Goal: Obtain resource: Obtain resource

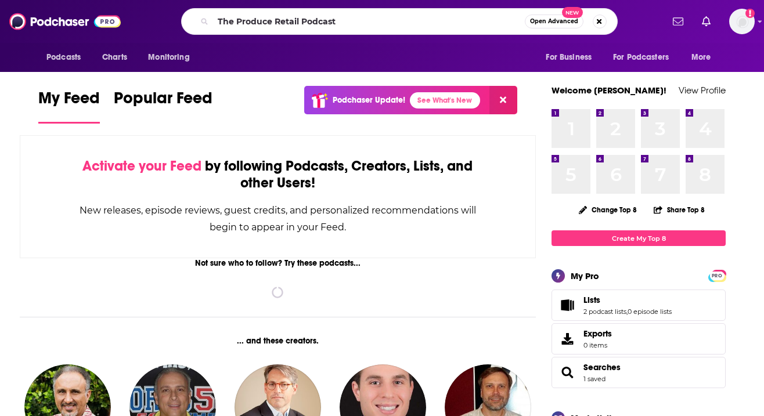
type input "The Produce Retail Podcast"
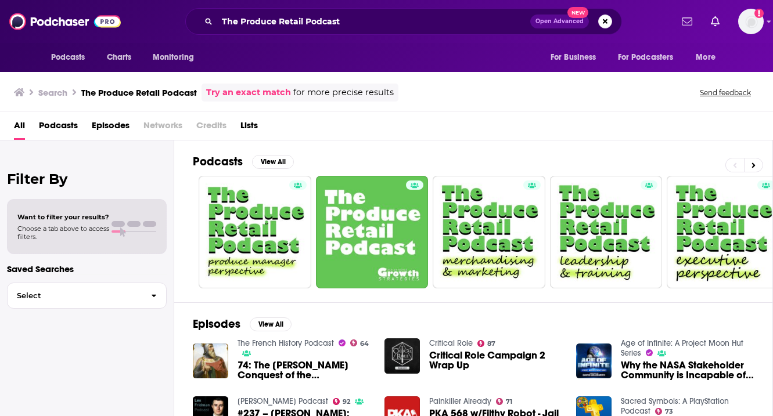
click at [51, 125] on span "Podcasts" at bounding box center [58, 128] width 39 height 24
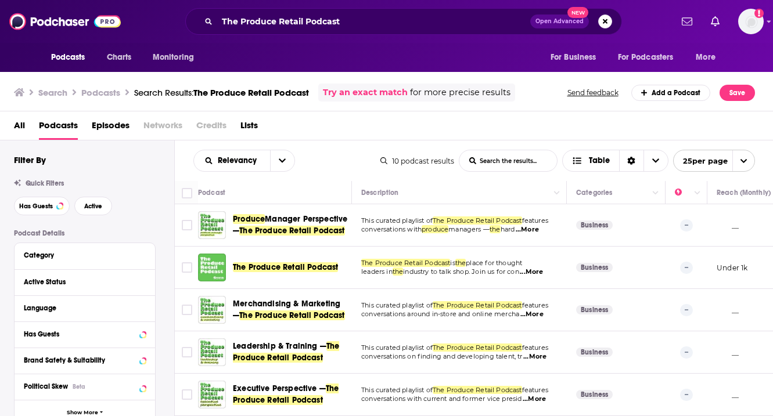
click at [305, 272] on span "The Produce Retail Podcast" at bounding box center [285, 268] width 105 height 10
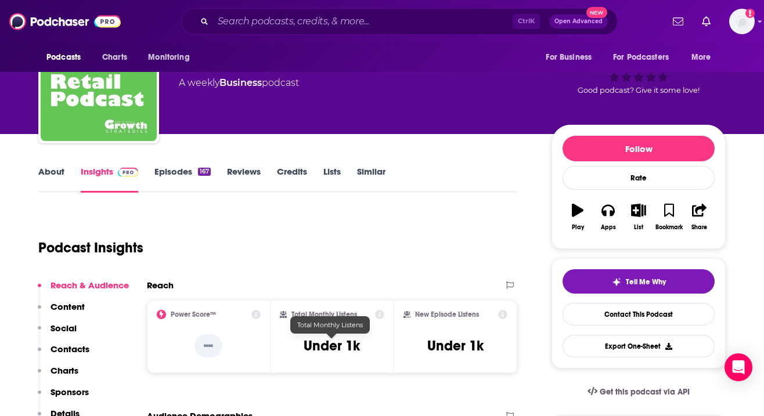
scroll to position [56, 0]
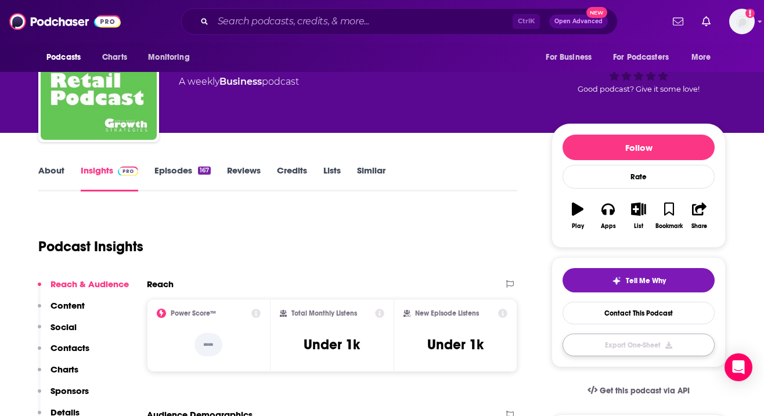
click at [655, 350] on button "Export One-Sheet" at bounding box center [639, 345] width 152 height 23
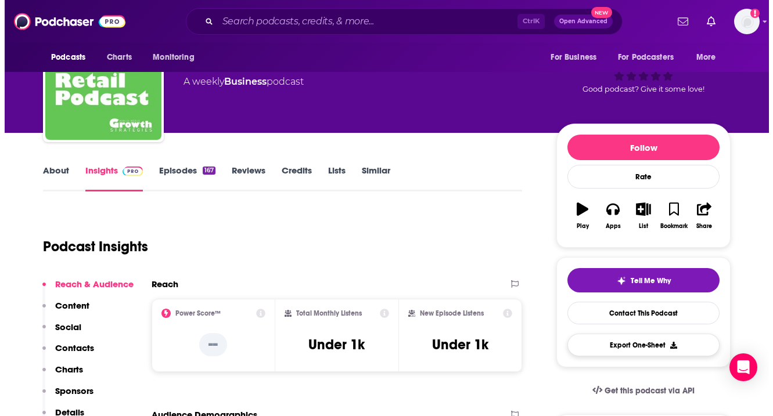
scroll to position [0, 0]
